Goal: Task Accomplishment & Management: Manage account settings

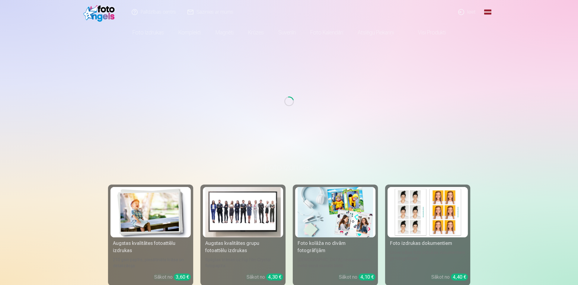
click at [470, 10] on link "Ieiet" at bounding box center [467, 12] width 29 height 24
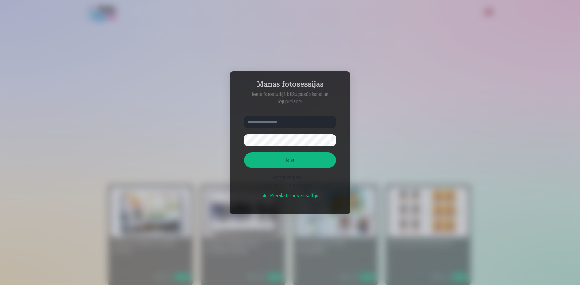
click at [278, 127] on input "text" at bounding box center [290, 122] width 92 height 12
click at [278, 124] on input "text" at bounding box center [290, 122] width 92 height 12
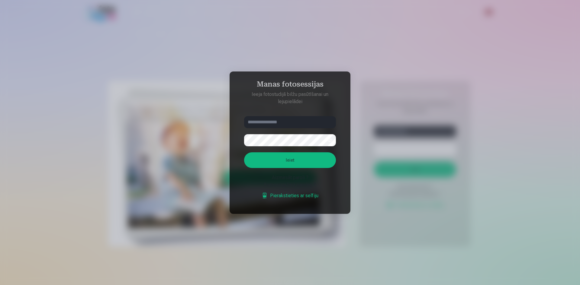
click at [379, 161] on div at bounding box center [290, 142] width 580 height 285
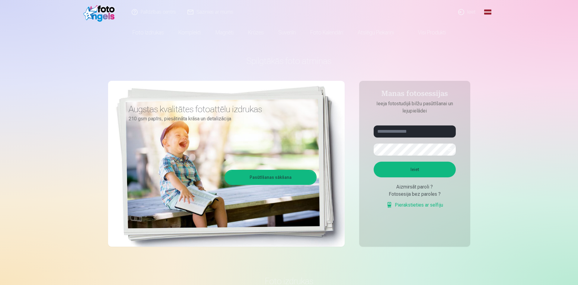
click at [464, 15] on link "Ieiet" at bounding box center [467, 12] width 29 height 24
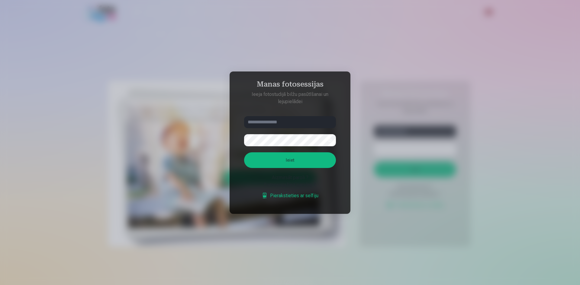
click at [278, 121] on input "text" at bounding box center [290, 122] width 92 height 12
type input "******"
click at [291, 160] on button "Ieiet" at bounding box center [290, 160] width 92 height 16
click at [330, 135] on button "button" at bounding box center [329, 140] width 11 height 11
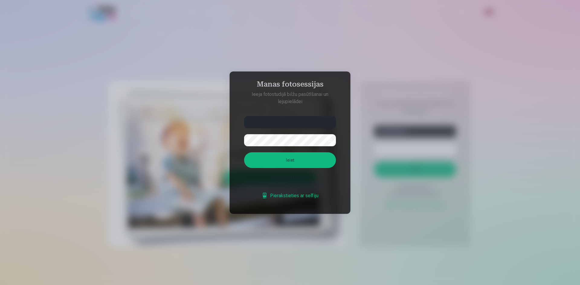
click at [297, 116] on input "******" at bounding box center [290, 122] width 92 height 12
click at [305, 162] on button "Ieiet" at bounding box center [290, 160] width 92 height 16
